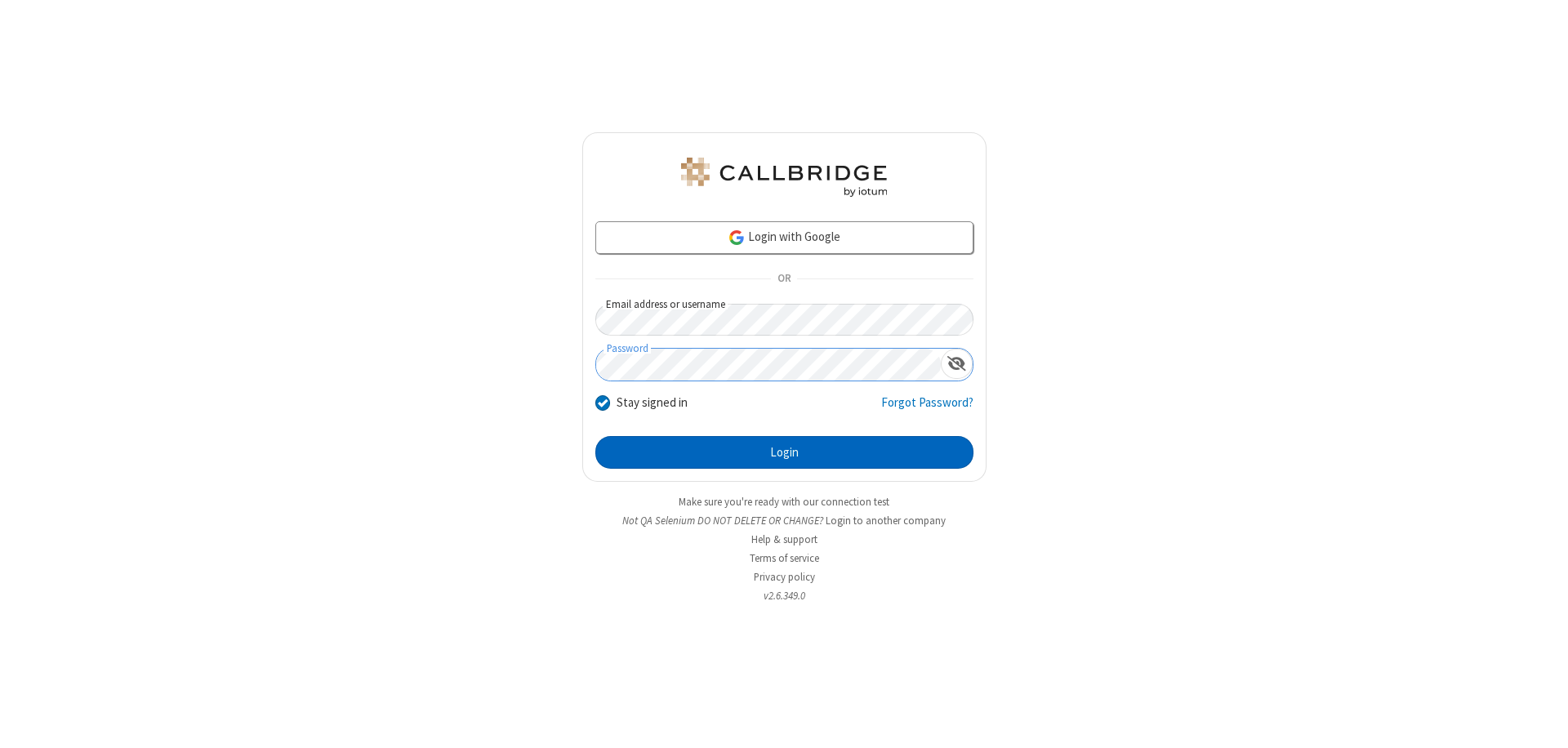
click at [784, 452] on button "Login" at bounding box center [784, 452] width 378 height 33
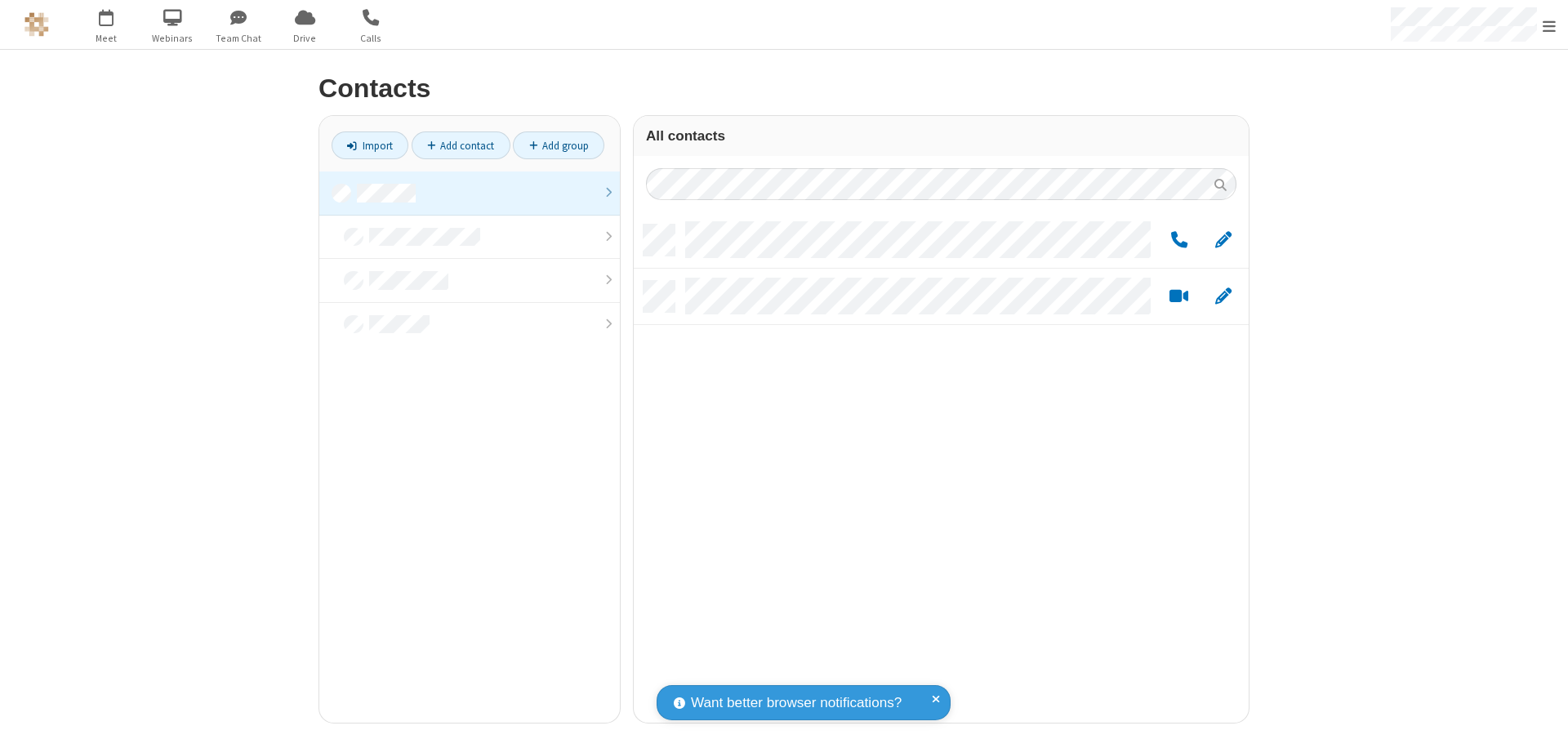
scroll to position [498, 603]
click at [470, 193] on link at bounding box center [470, 193] width 300 height 44
click at [559, 146] on link "Add group" at bounding box center [559, 145] width 92 height 27
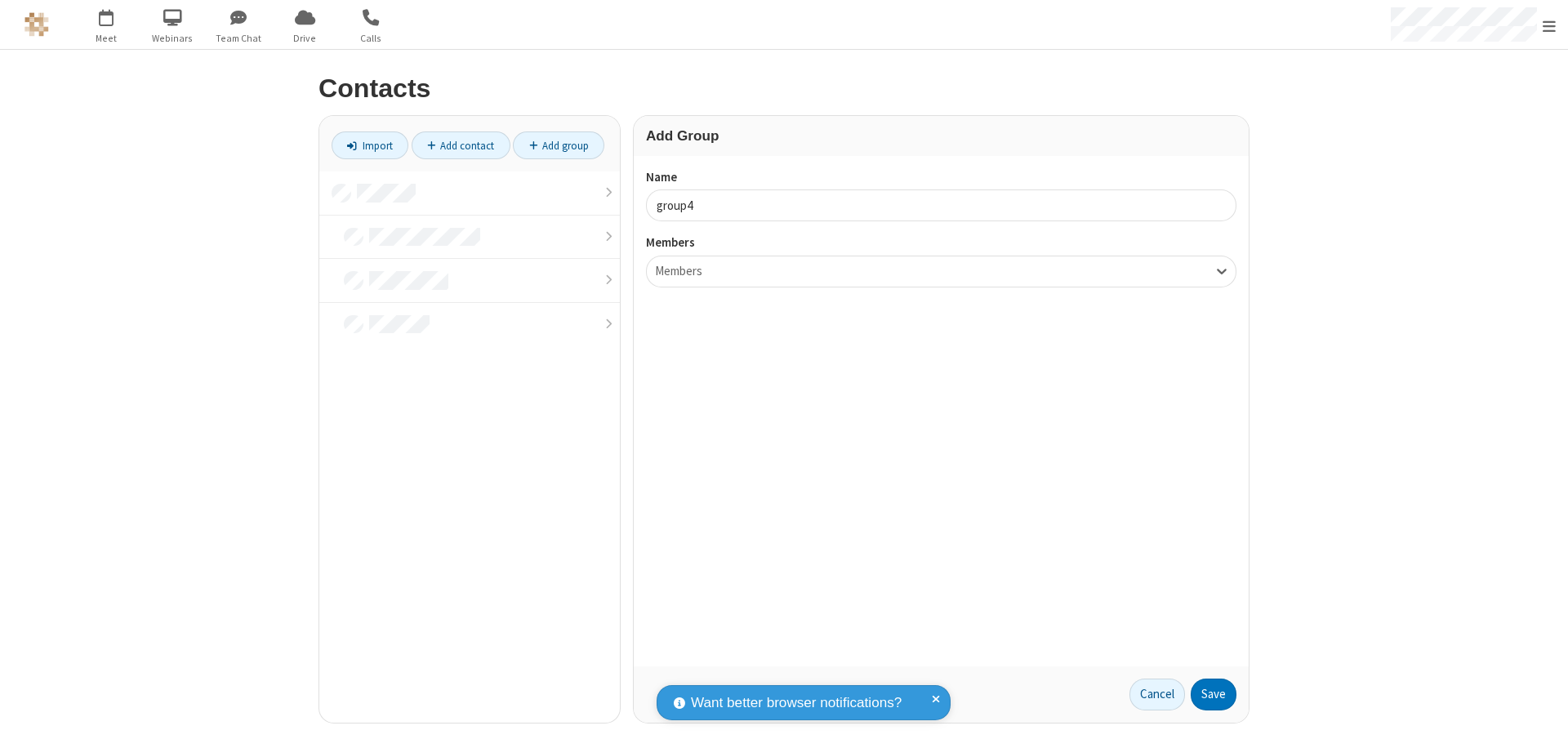
type input "group4"
type input "name20"
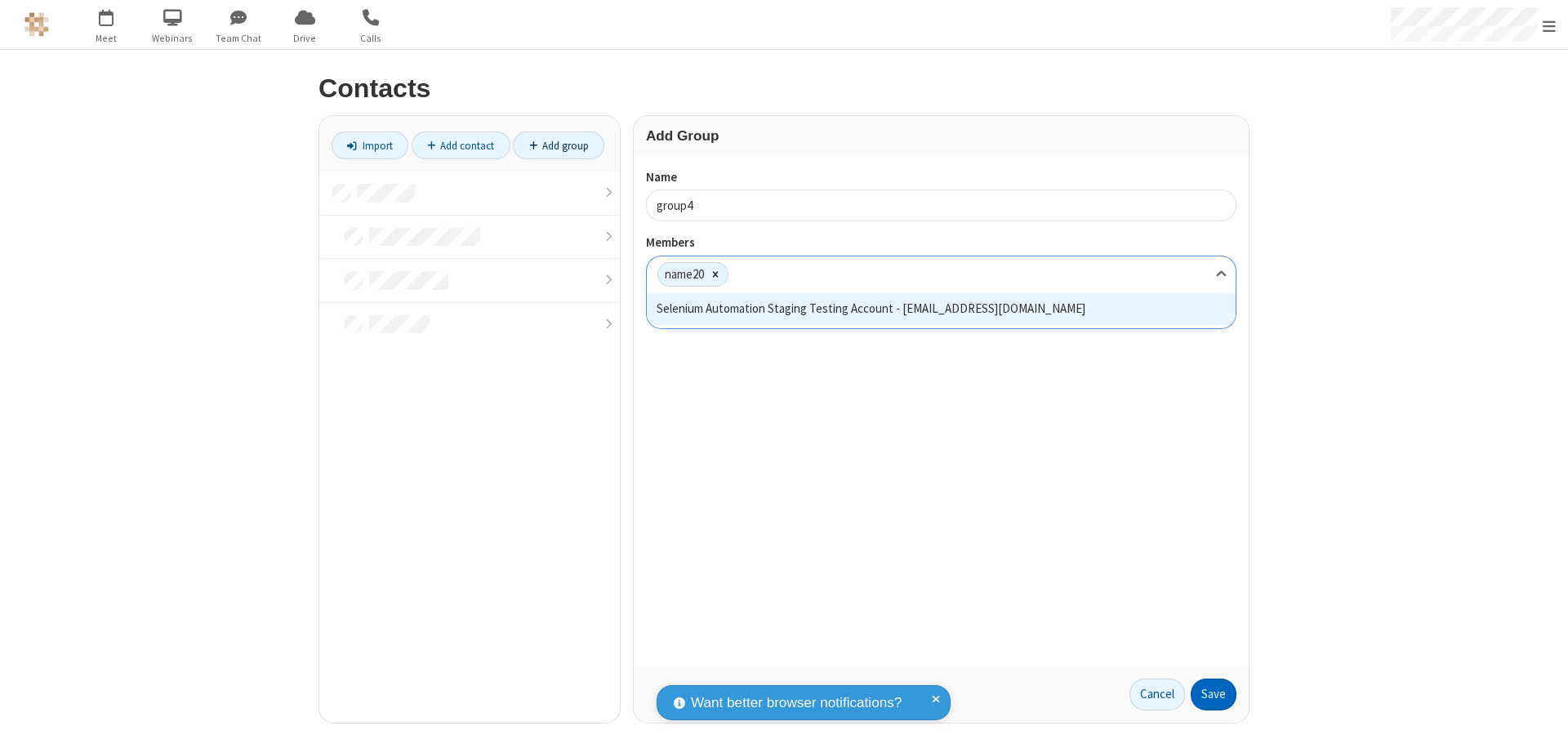
click at [1213, 694] on button "Save" at bounding box center [1214, 695] width 46 height 33
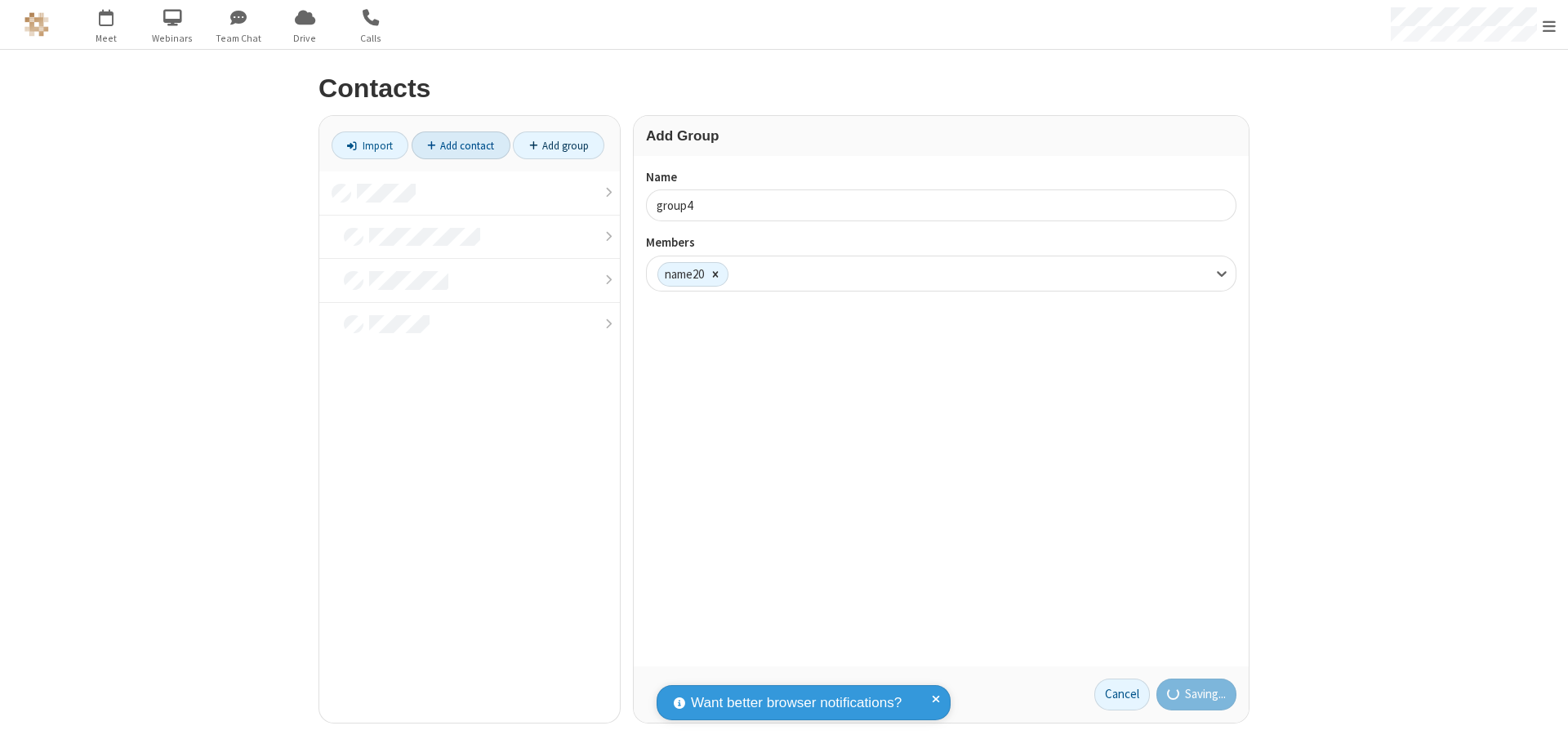
click at [461, 146] on link "Add contact" at bounding box center [461, 145] width 99 height 27
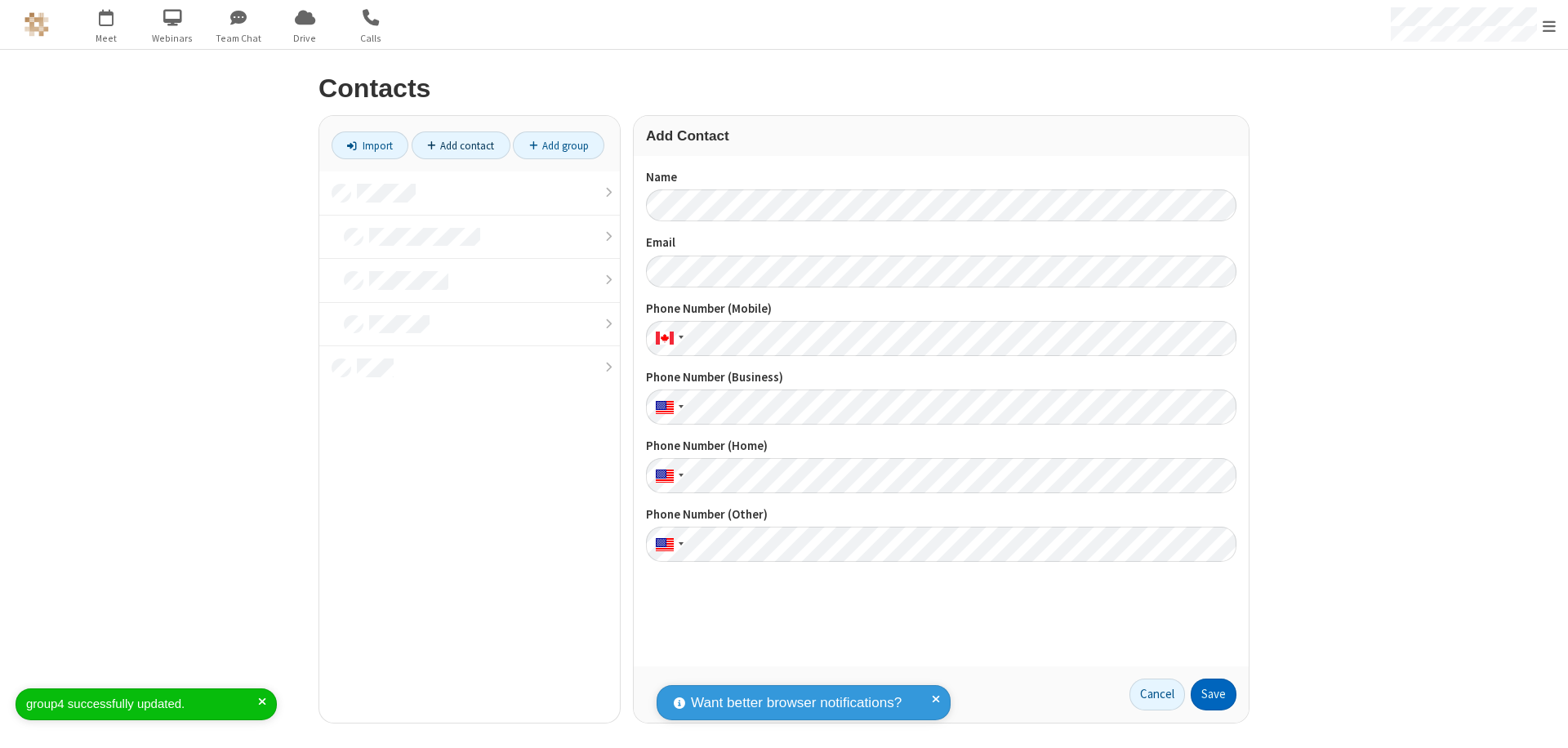
click at [1213, 694] on button "Save" at bounding box center [1214, 695] width 46 height 33
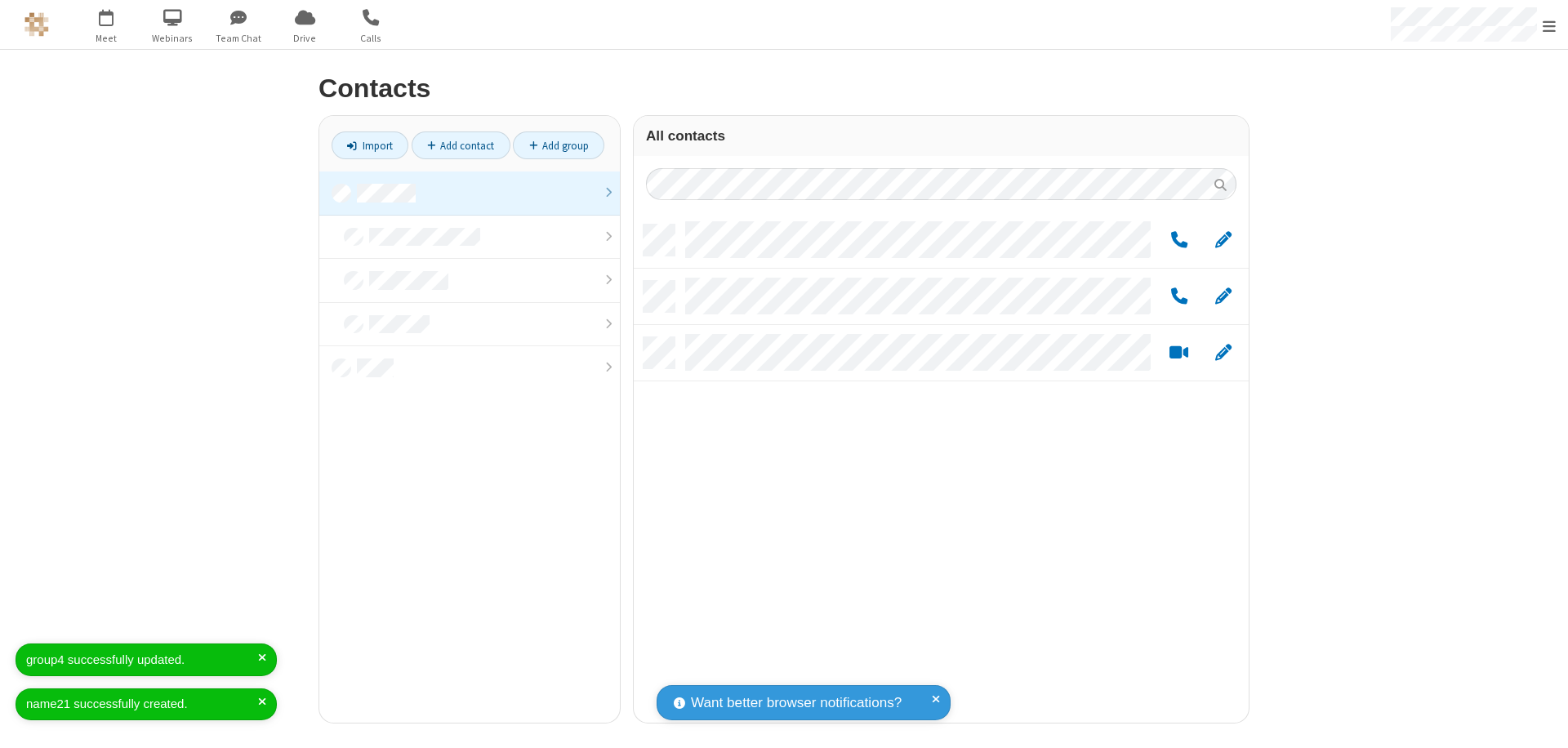
scroll to position [498, 603]
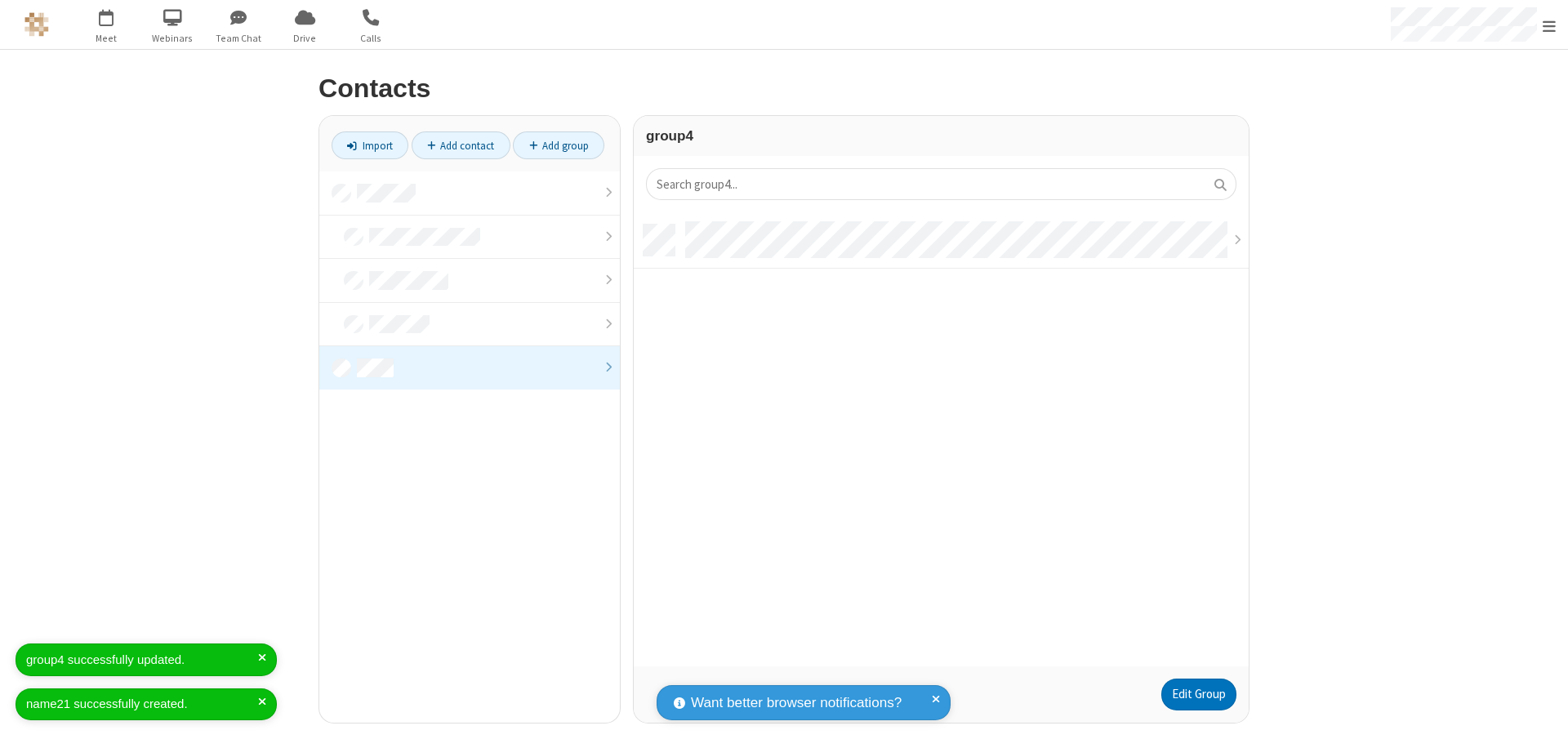
scroll to position [442, 603]
click at [1198, 694] on link "Edit Group" at bounding box center [1198, 695] width 75 height 33
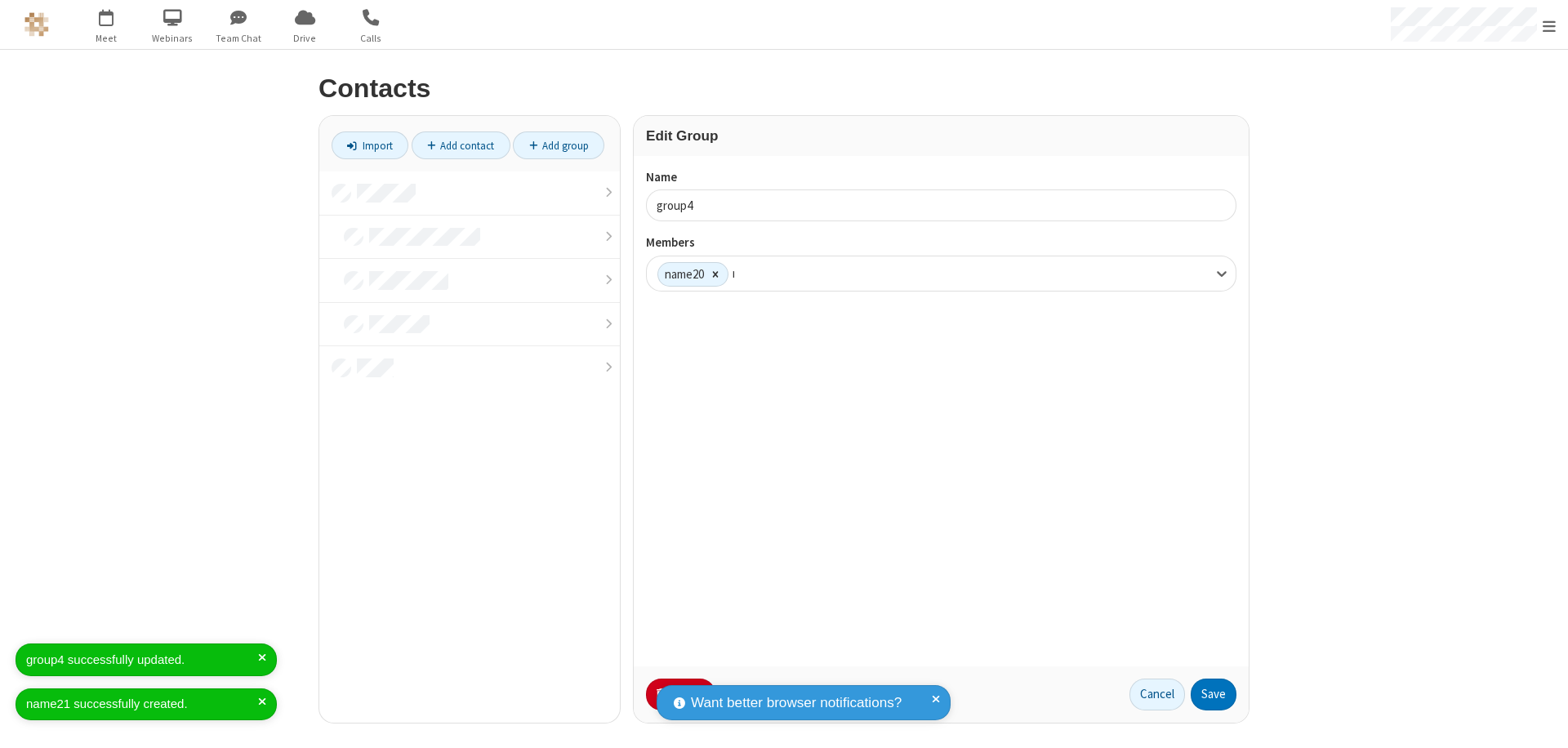
type input "name21"
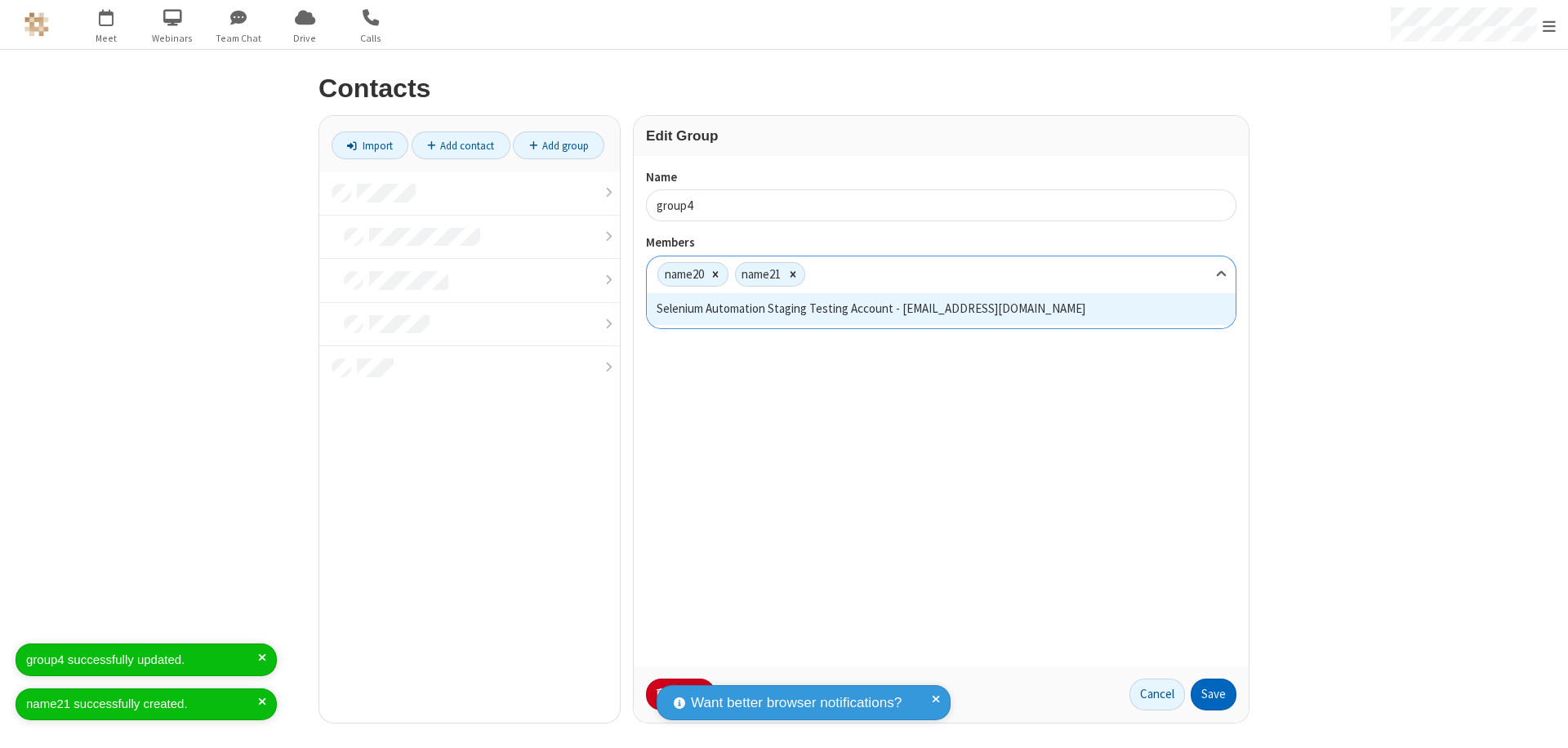
click at [1213, 694] on button "Save" at bounding box center [1214, 695] width 46 height 33
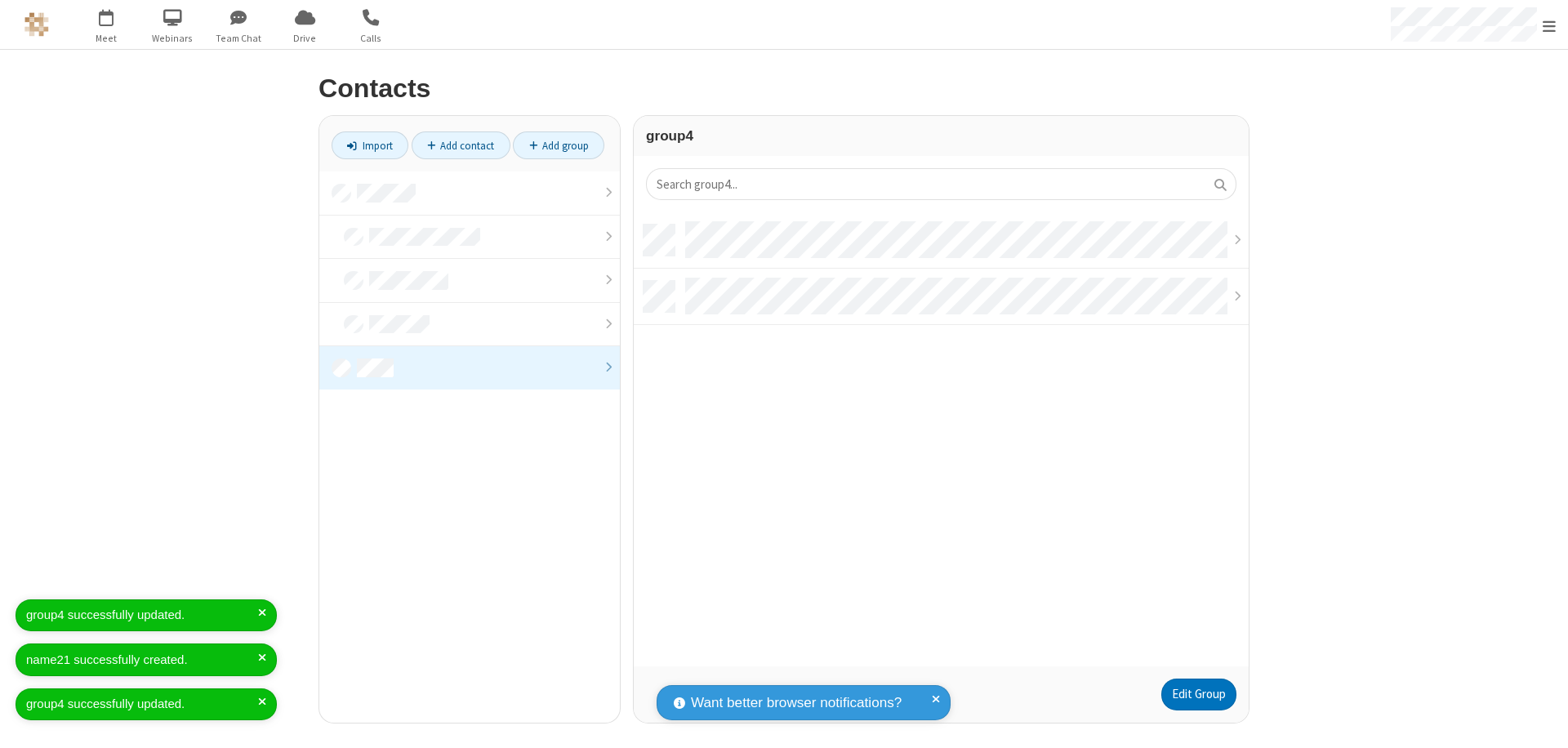
scroll to position [442, 603]
